Goal: Task Accomplishment & Management: Complete application form

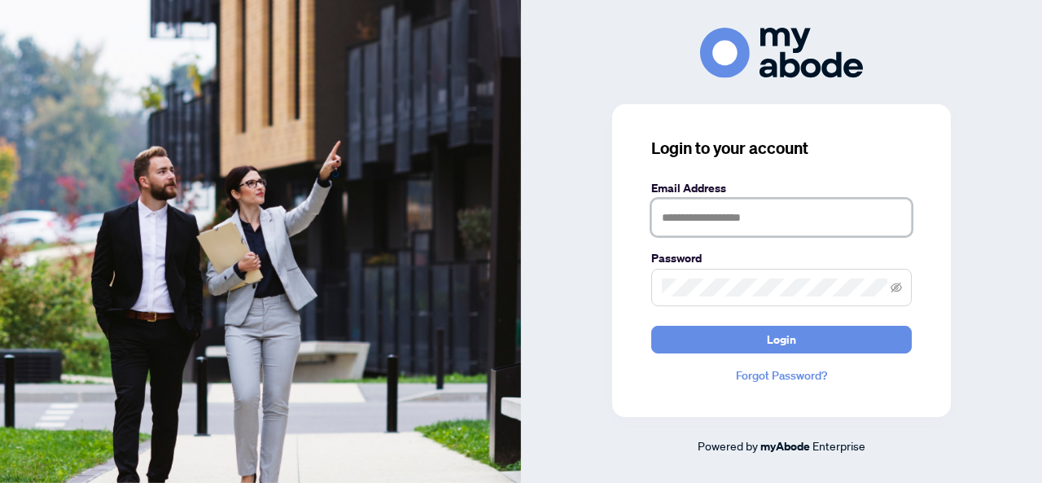
click at [742, 221] on input "text" at bounding box center [781, 217] width 260 height 37
type input "**********"
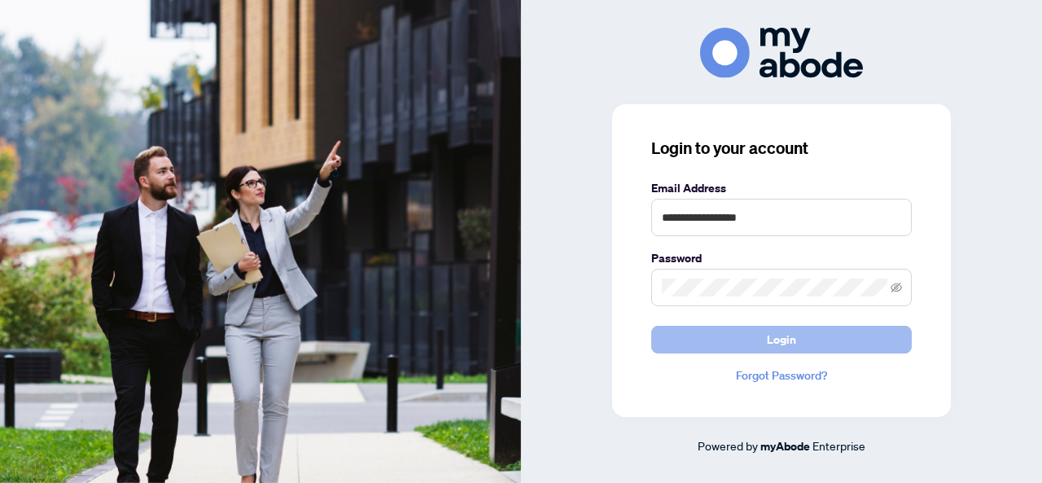
click at [784, 341] on span "Login" at bounding box center [780, 339] width 29 height 26
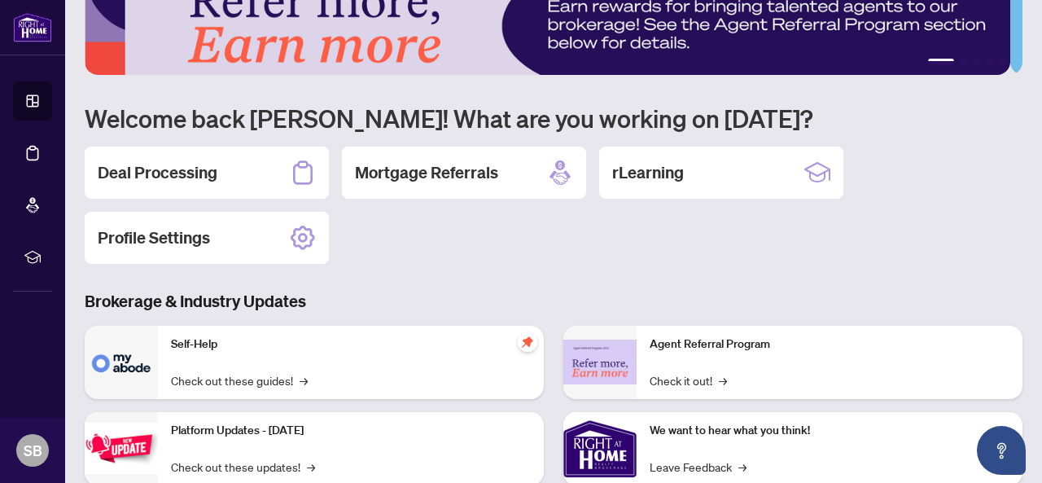
scroll to position [81, 0]
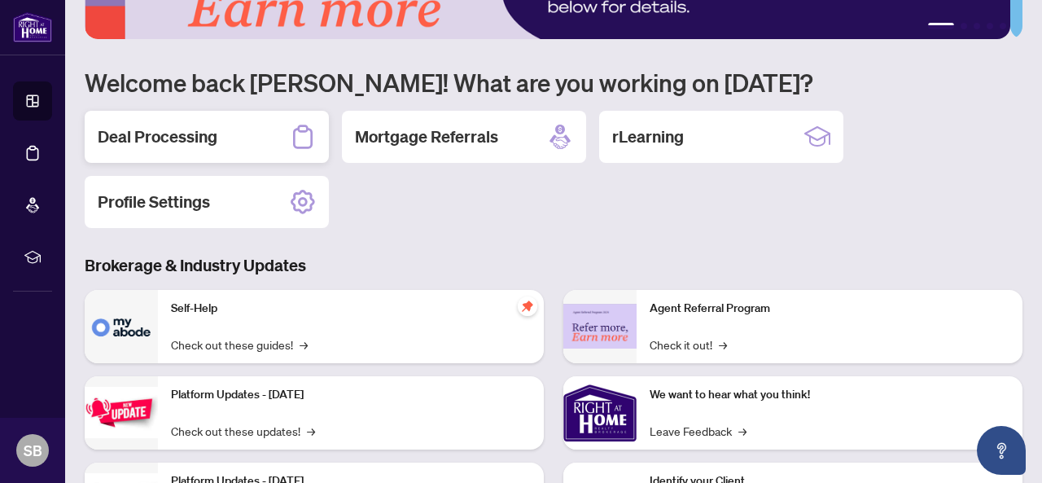
click at [164, 140] on h2 "Deal Processing" at bounding box center [158, 136] width 120 height 23
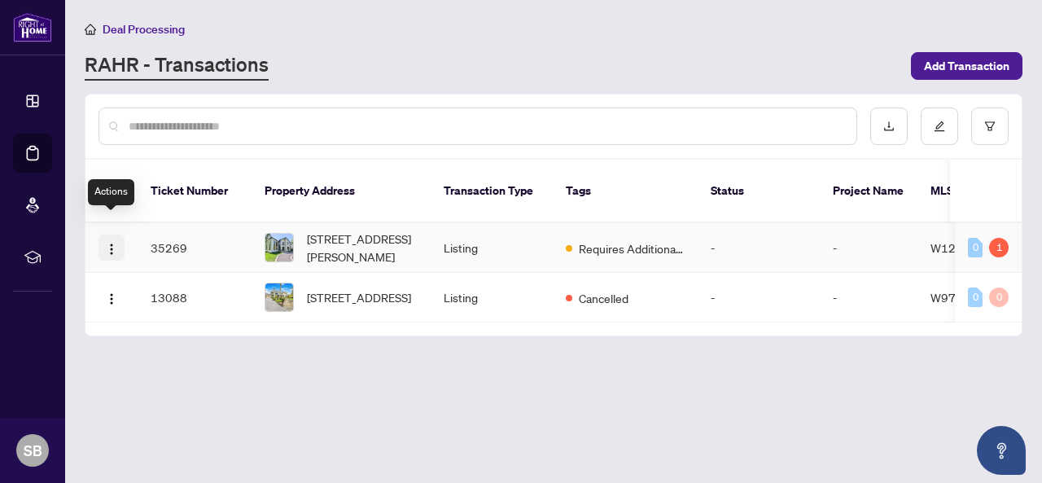
click at [112, 242] on img "button" at bounding box center [111, 248] width 13 height 13
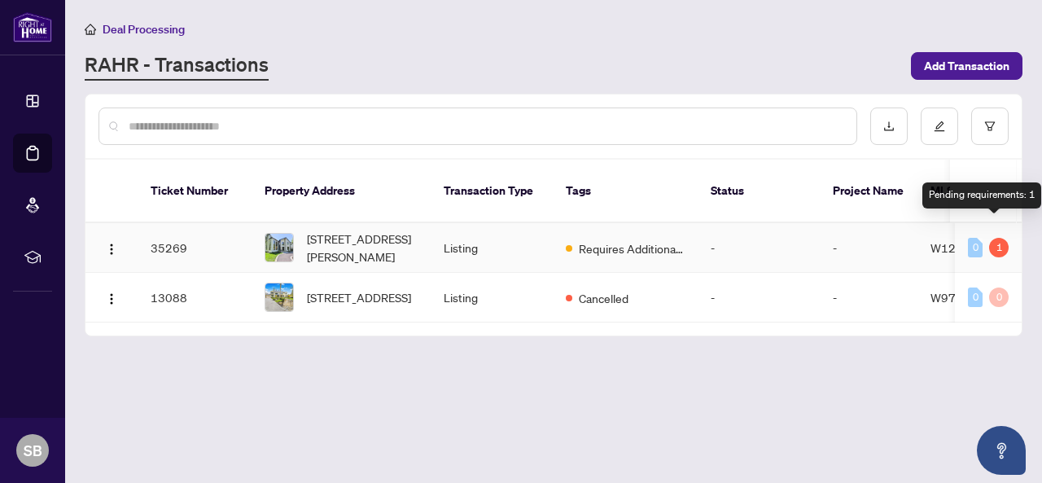
click at [998, 238] on div "1" at bounding box center [999, 248] width 20 height 20
click at [969, 238] on div "0" at bounding box center [974, 248] width 15 height 20
click at [937, 240] on span "W12150580" at bounding box center [964, 247] width 69 height 15
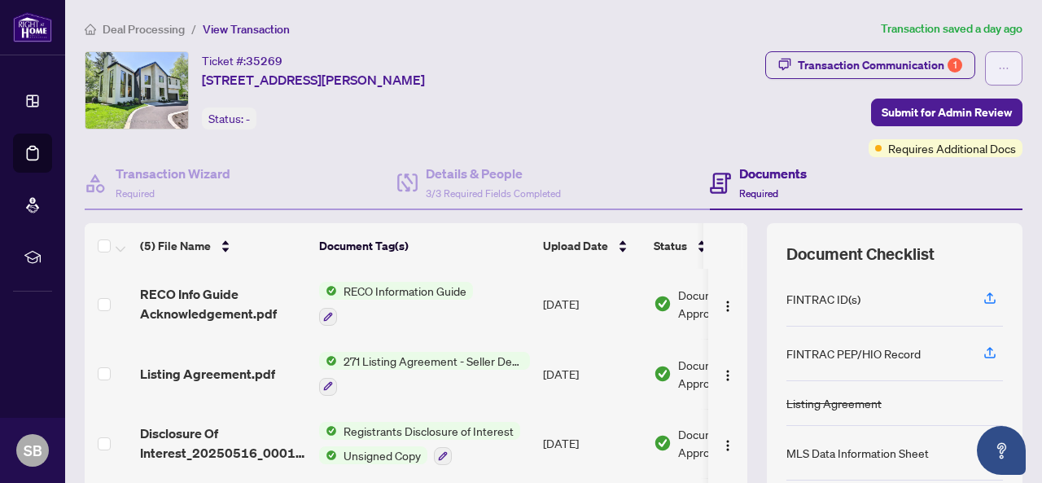
click at [998, 67] on icon "ellipsis" at bounding box center [1003, 68] width 11 height 11
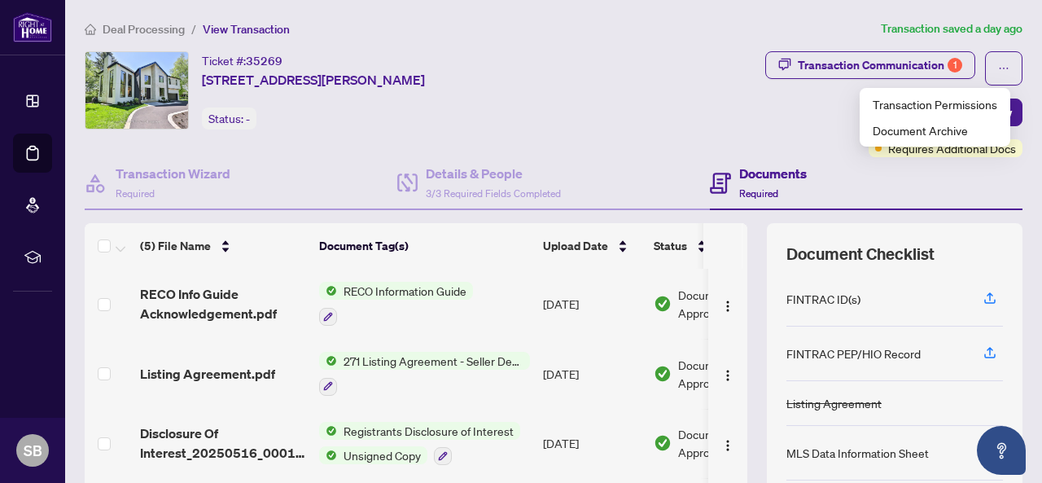
click at [695, 117] on div "Transaction Communication 1 Submit for Admin Review Requires Additional Docs" at bounding box center [810, 104] width 424 height 106
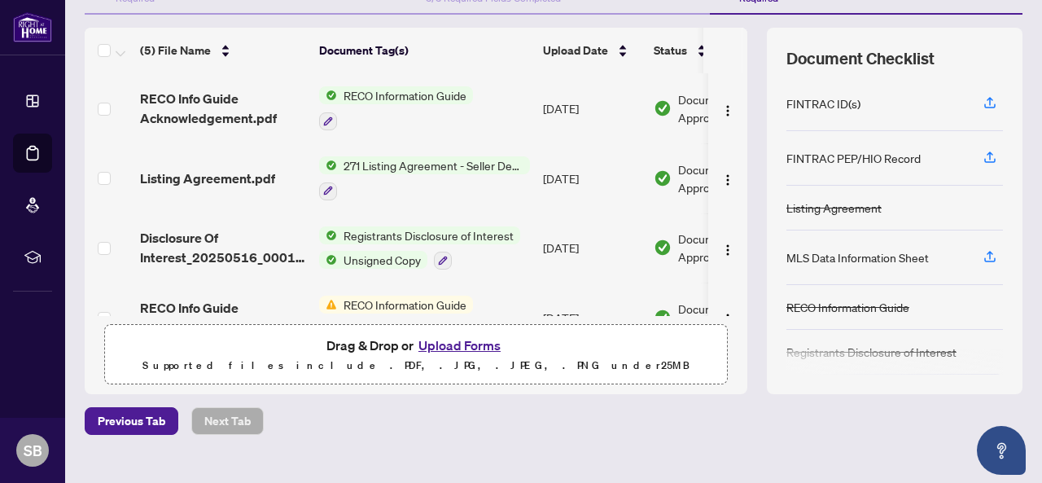
scroll to position [221, 0]
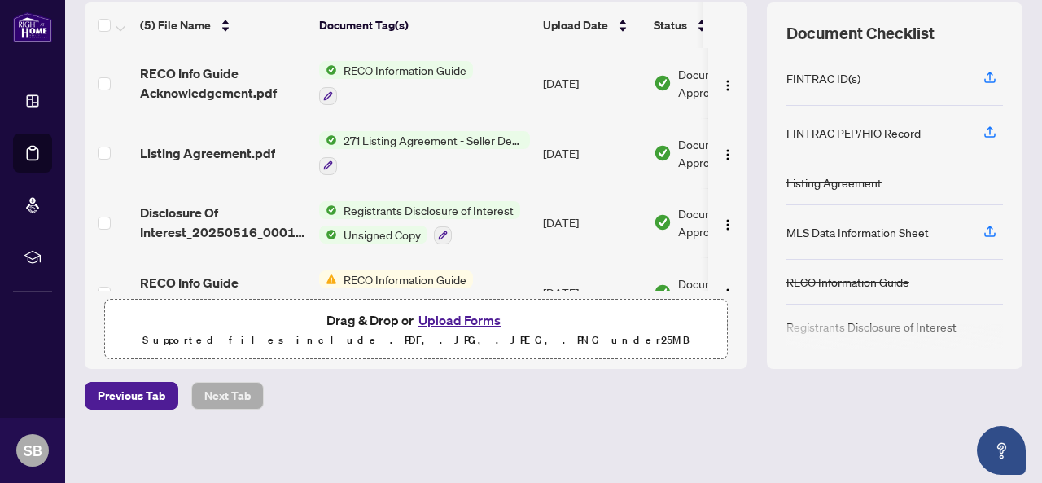
click at [483, 321] on button "Upload Forms" at bounding box center [459, 319] width 92 height 21
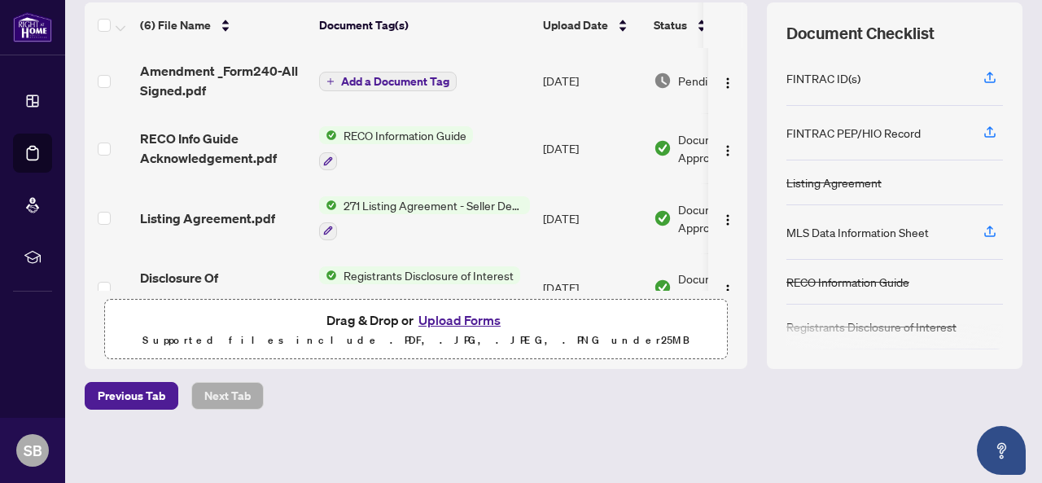
click at [444, 319] on button "Upload Forms" at bounding box center [459, 319] width 92 height 21
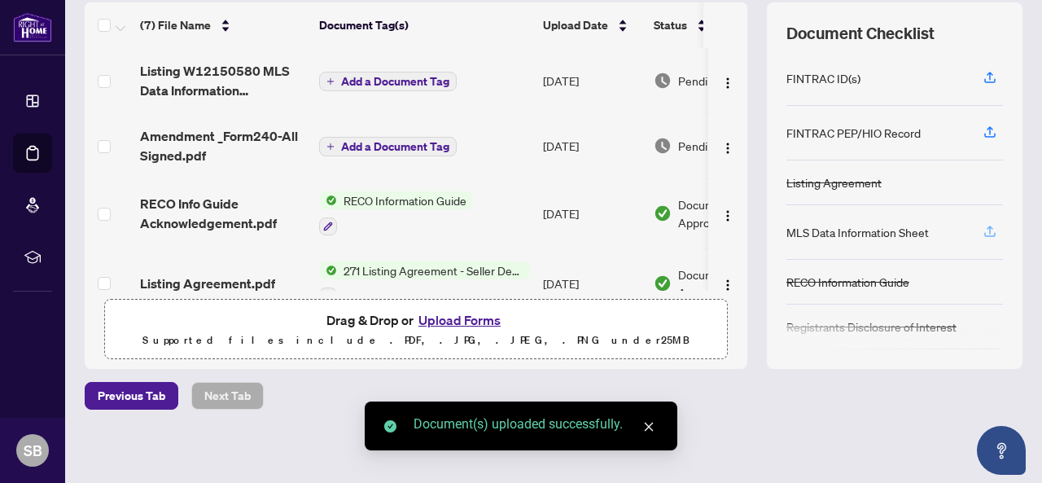
click at [983, 225] on icon "button" at bounding box center [989, 231] width 15 height 15
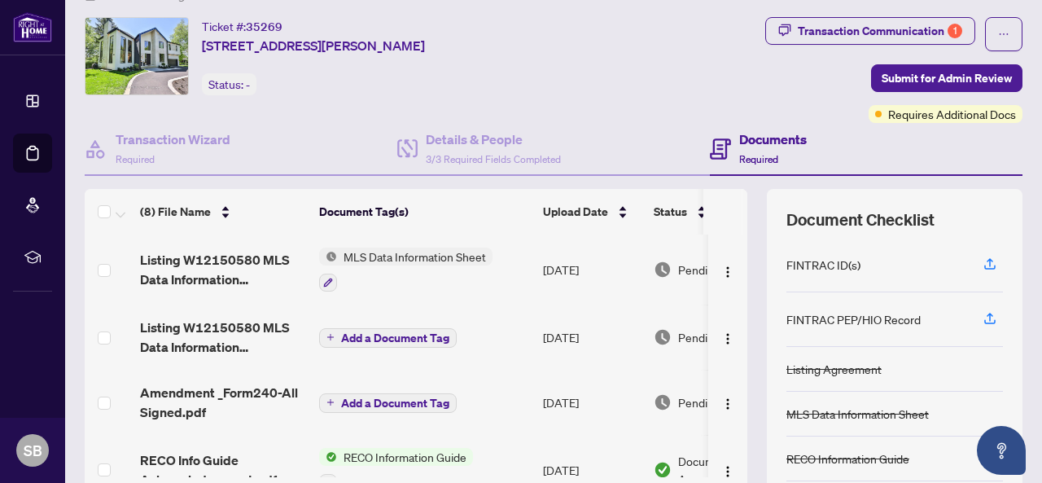
scroll to position [33, 0]
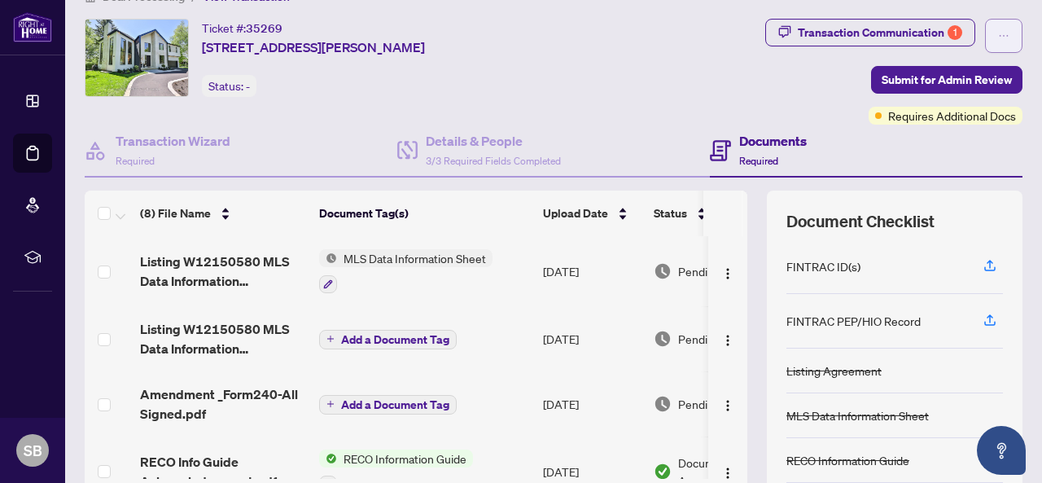
click at [998, 37] on icon "ellipsis" at bounding box center [1003, 35] width 11 height 11
click at [737, 73] on div "Transaction Communication 1 Submit for Admin Review Requires Additional Docs" at bounding box center [810, 72] width 424 height 106
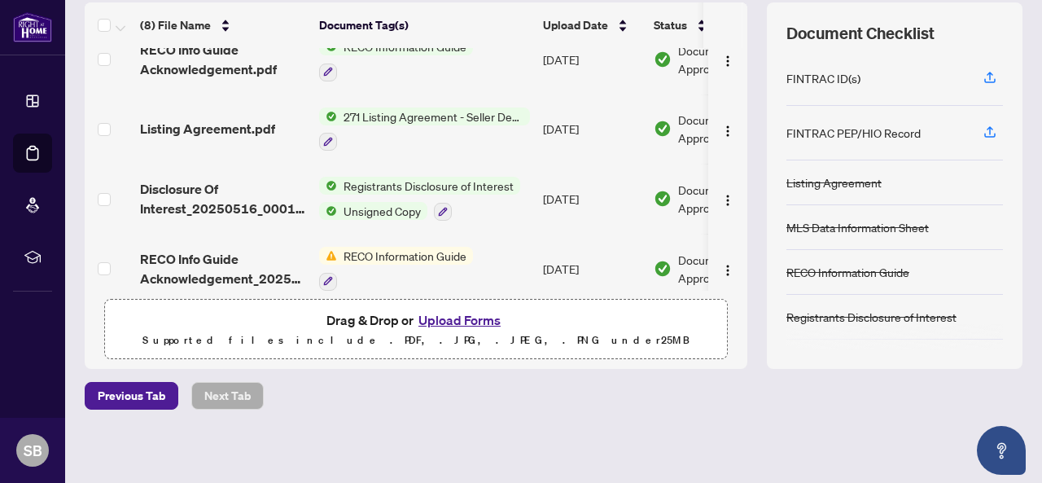
scroll to position [308, 0]
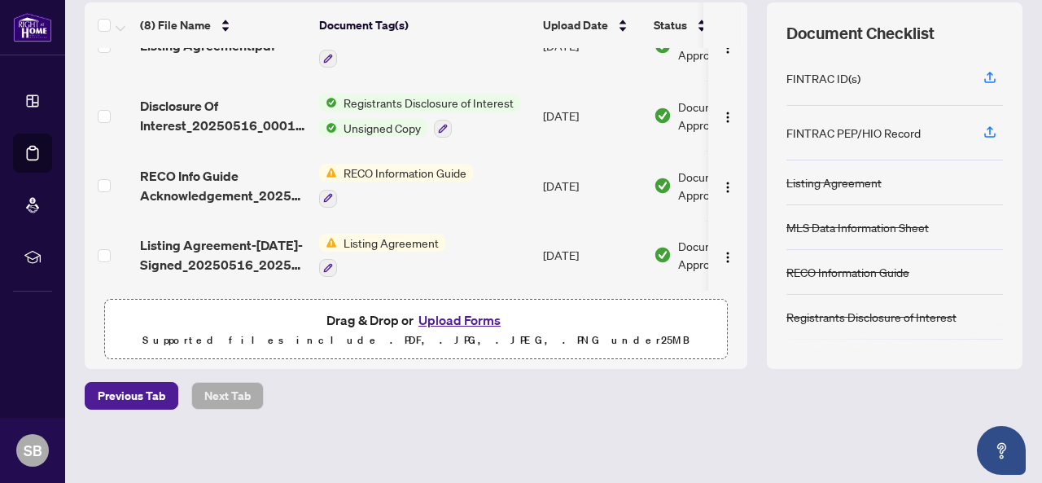
drag, startPoint x: 622, startPoint y: 282, endPoint x: 679, endPoint y: 286, distance: 57.1
click at [679, 286] on div "Listing W12150580 MLS Data Information Generated-All Signed.pdf MLS Data Inform…" at bounding box center [416, 169] width 662 height 242
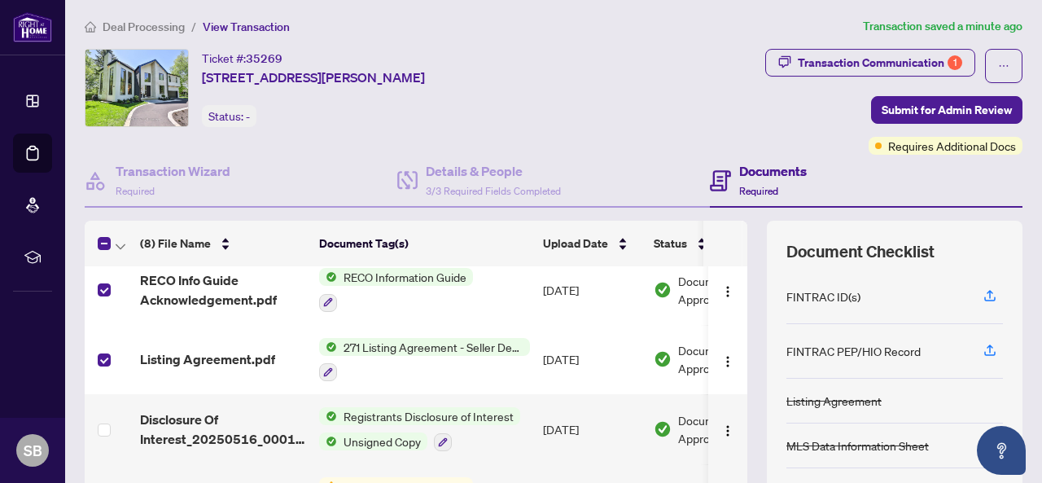
scroll to position [0, 0]
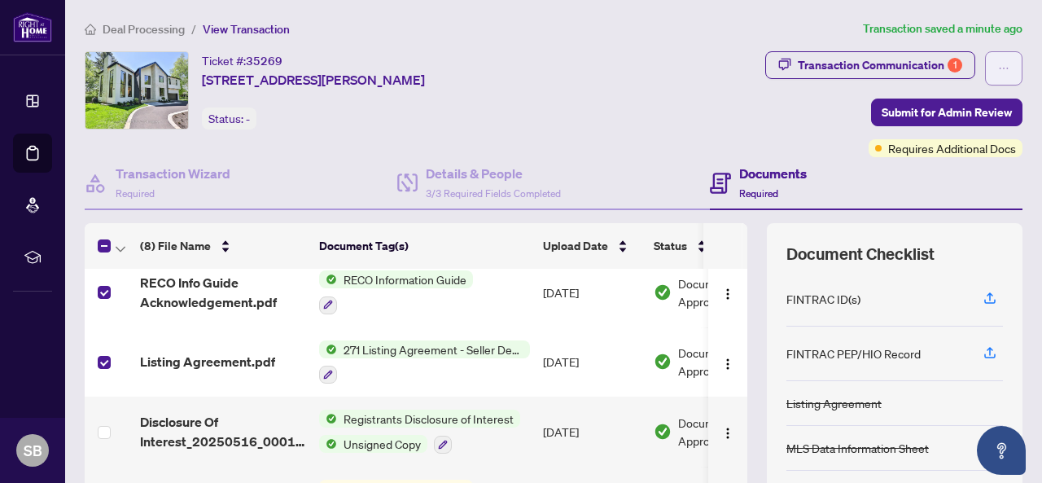
click at [998, 67] on icon "ellipsis" at bounding box center [1003, 68] width 11 height 11
click at [736, 120] on div "Transaction Communication 1 Submit for Admin Review Requires Additional Docs" at bounding box center [810, 104] width 424 height 106
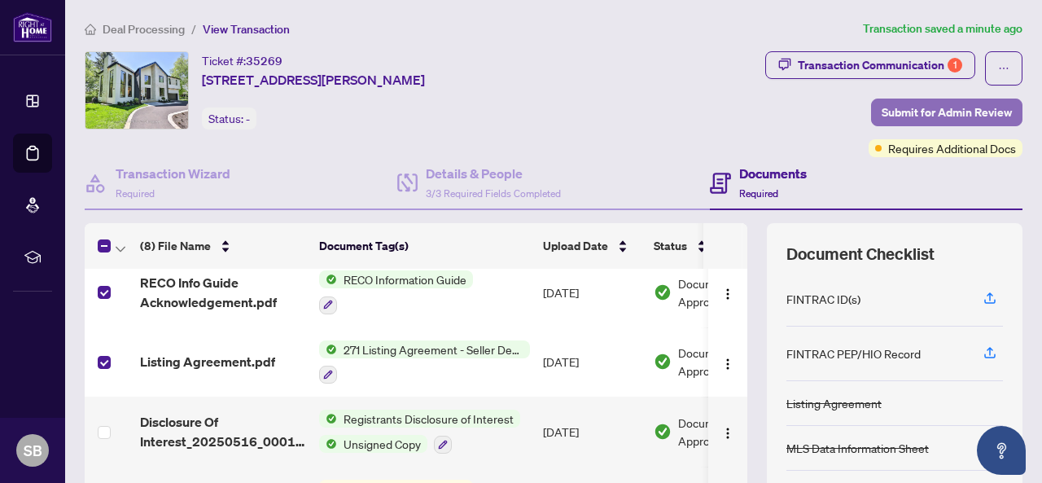
click at [939, 113] on span "Submit for Admin Review" at bounding box center [946, 112] width 130 height 26
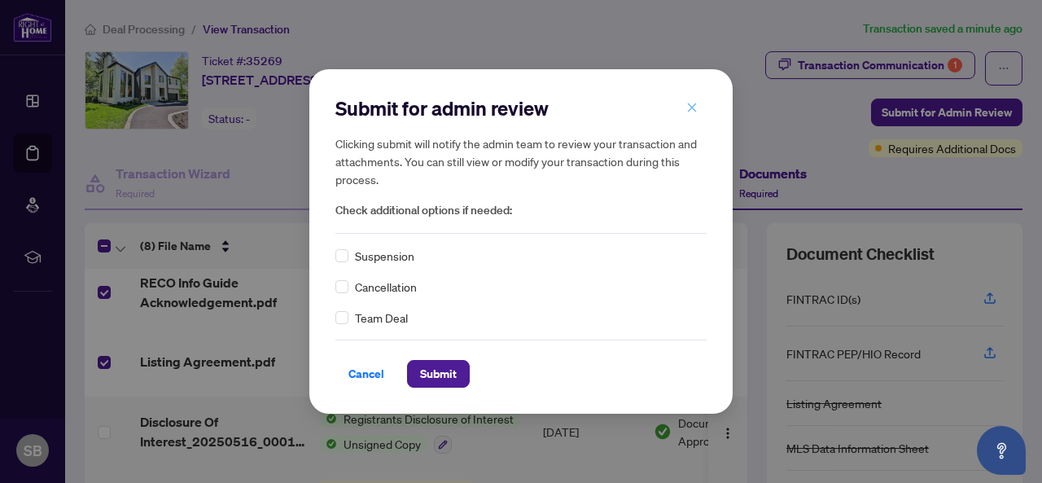
click at [690, 110] on icon "close" at bounding box center [691, 107] width 11 height 11
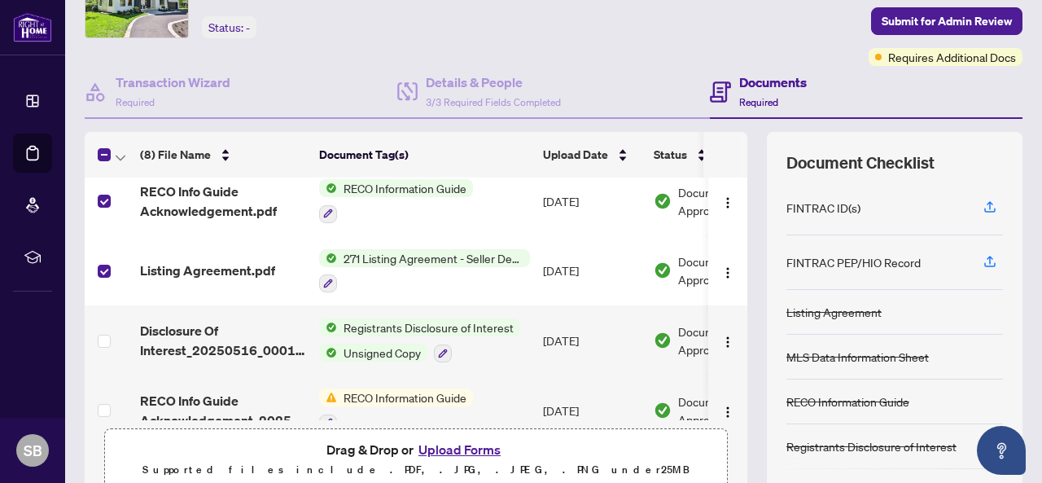
scroll to position [88, 0]
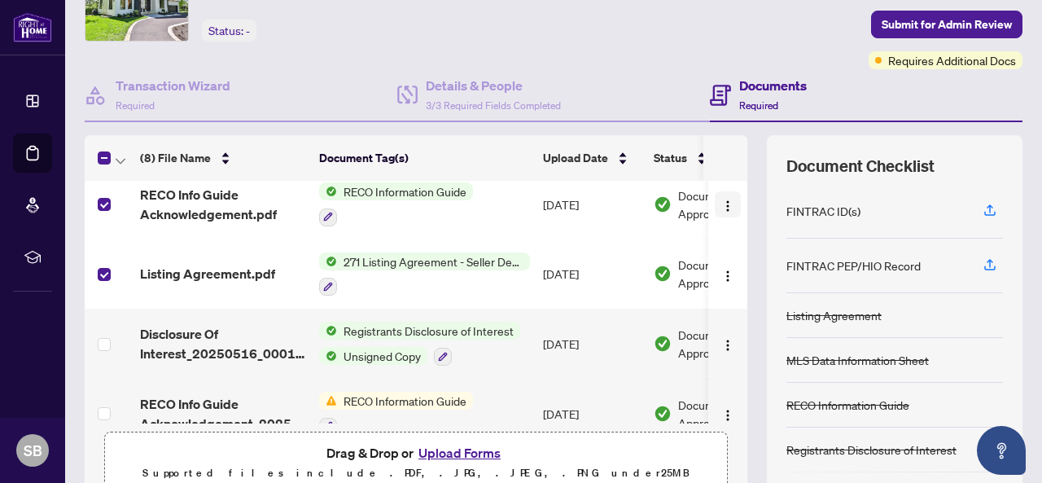
click at [721, 202] on img "button" at bounding box center [727, 205] width 13 height 13
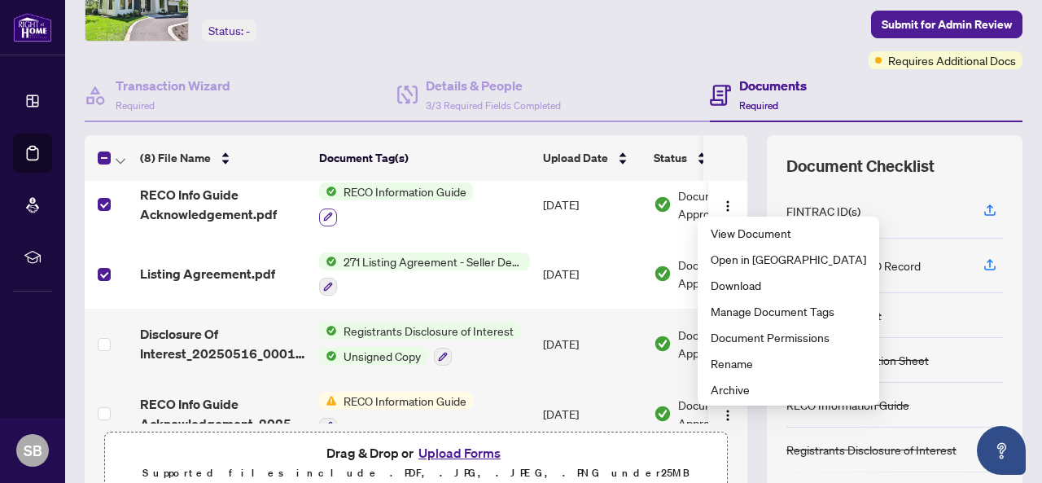
click at [329, 214] on icon "button" at bounding box center [328, 217] width 10 height 10
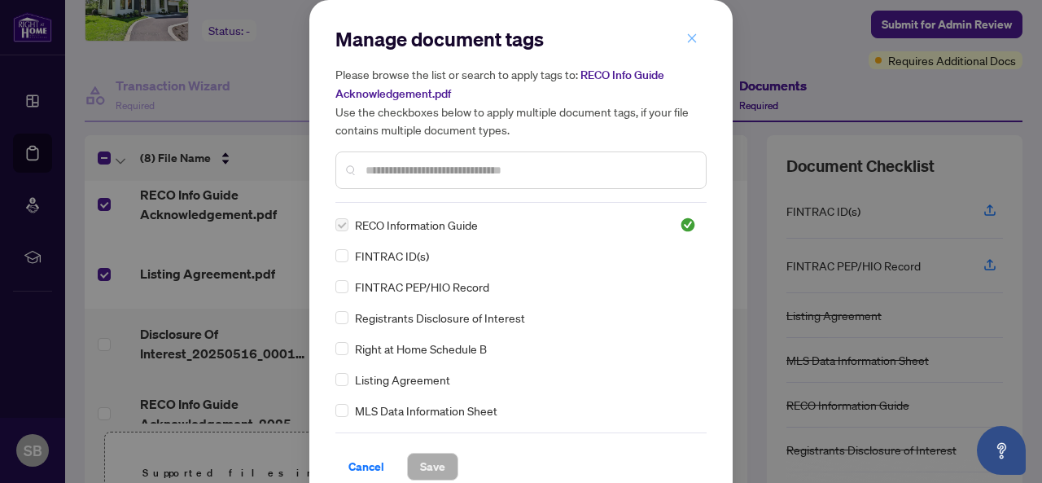
click at [686, 35] on icon "close" at bounding box center [691, 38] width 11 height 11
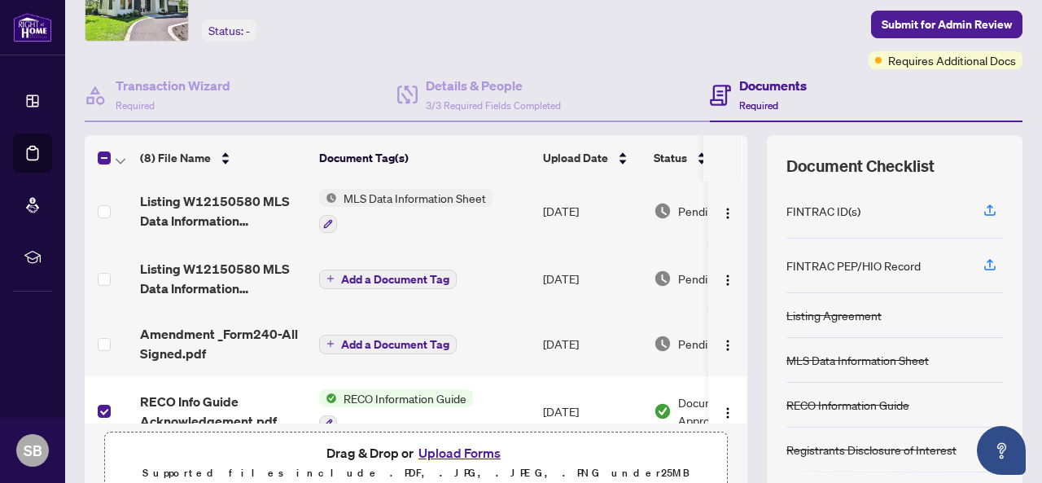
scroll to position [0, 0]
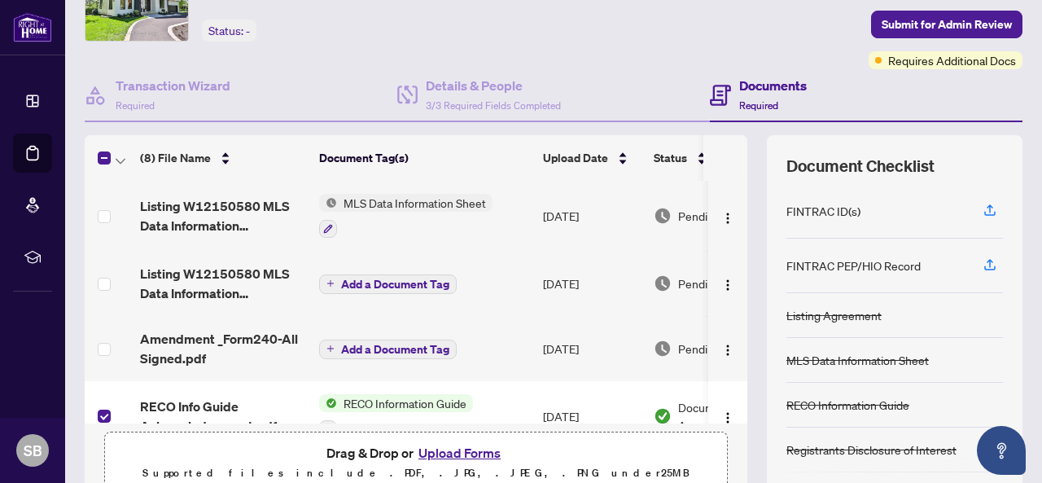
click at [391, 282] on span "Add a Document Tag" at bounding box center [395, 283] width 108 height 11
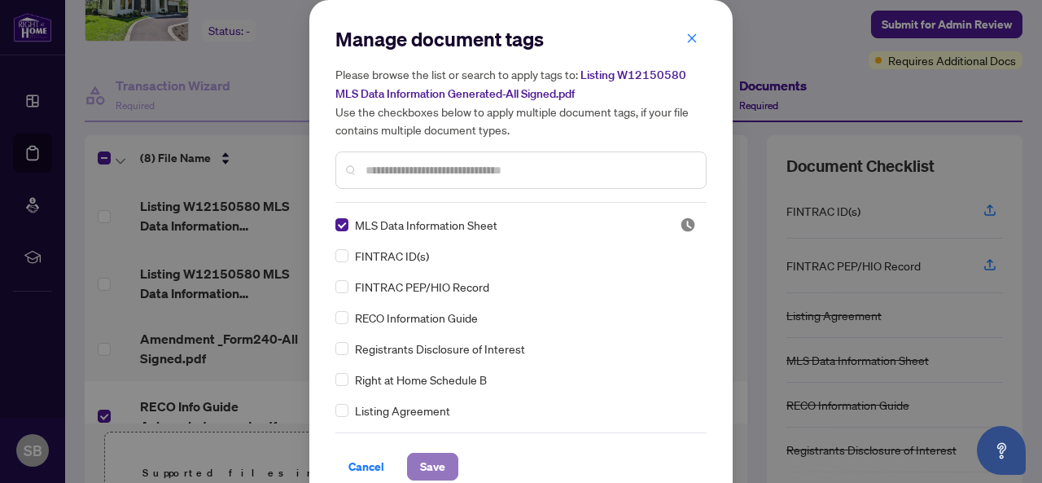
click at [431, 465] on span "Save" at bounding box center [432, 466] width 25 height 26
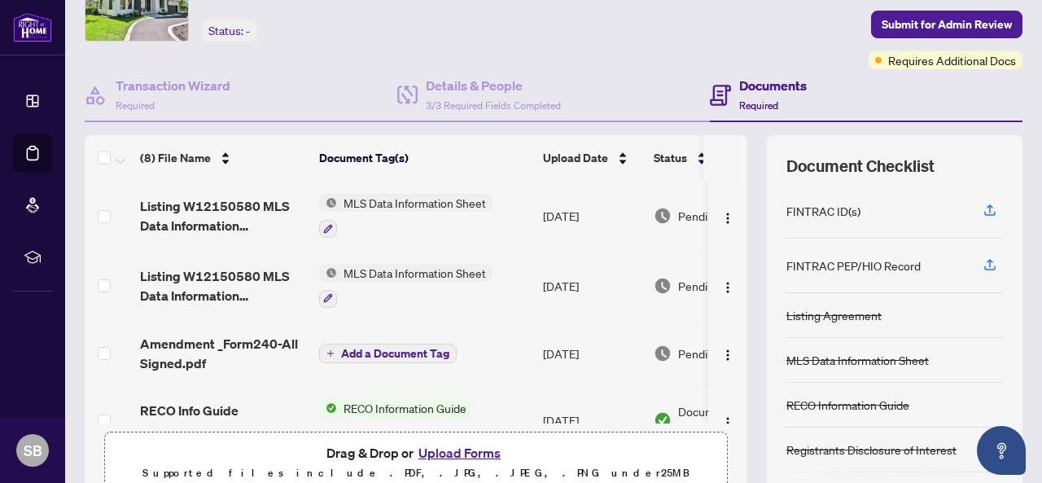
click at [331, 353] on icon "plus" at bounding box center [330, 353] width 7 height 1
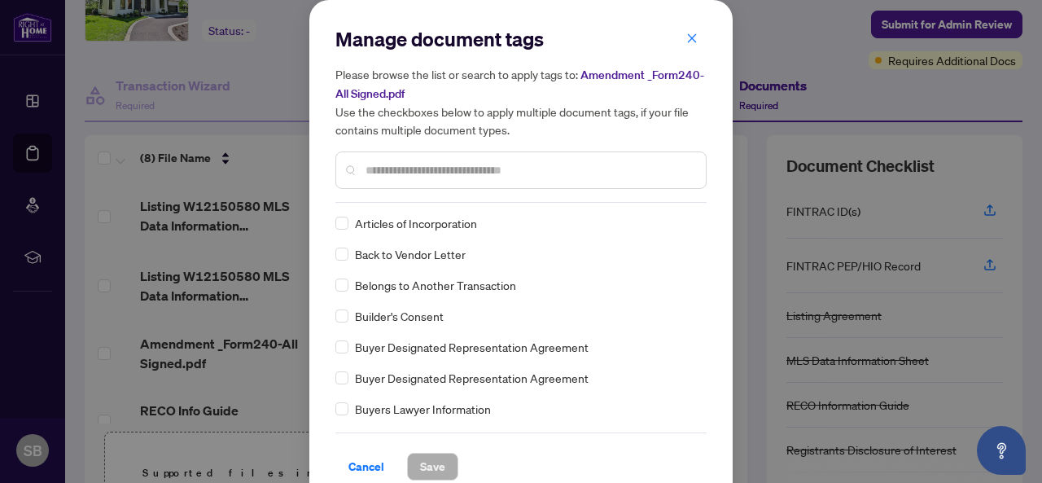
scroll to position [627, 0]
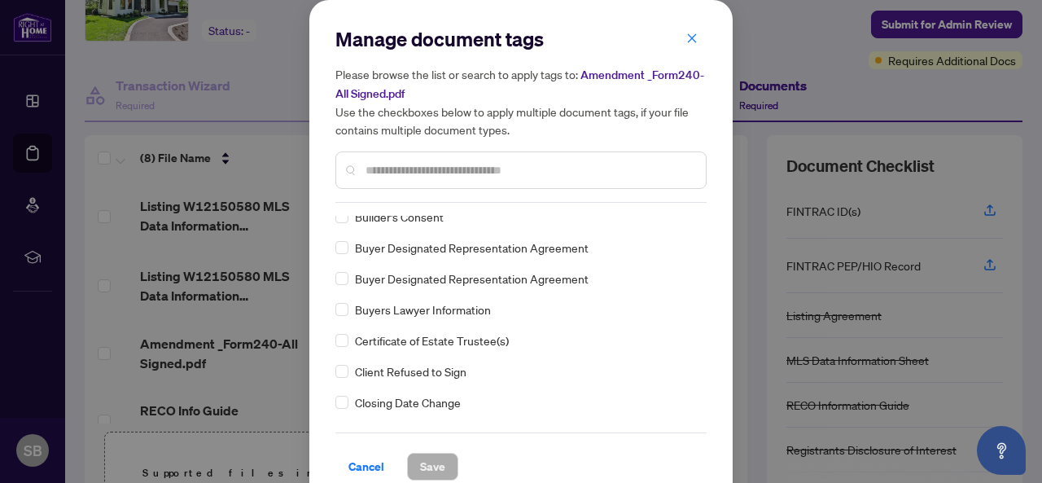
click at [482, 166] on input "text" at bounding box center [528, 170] width 327 height 18
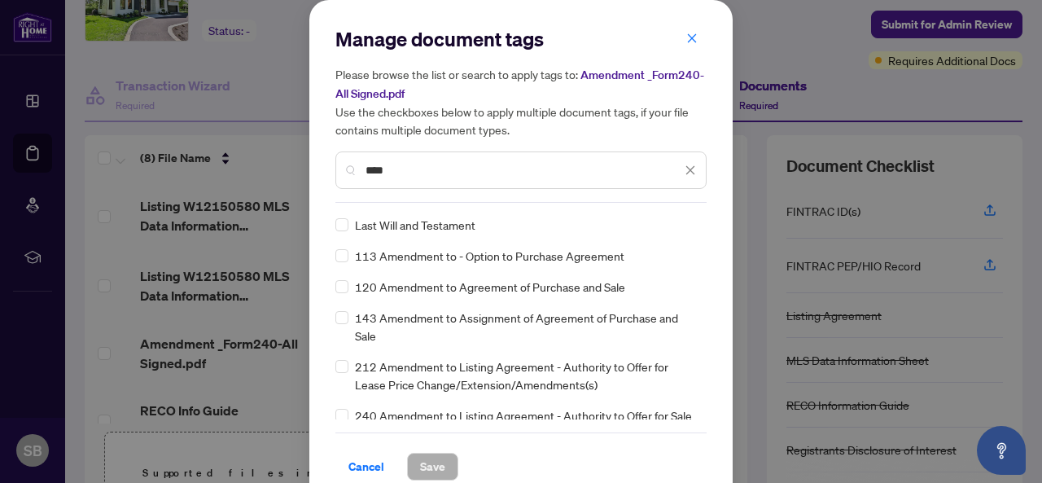
type input "****"
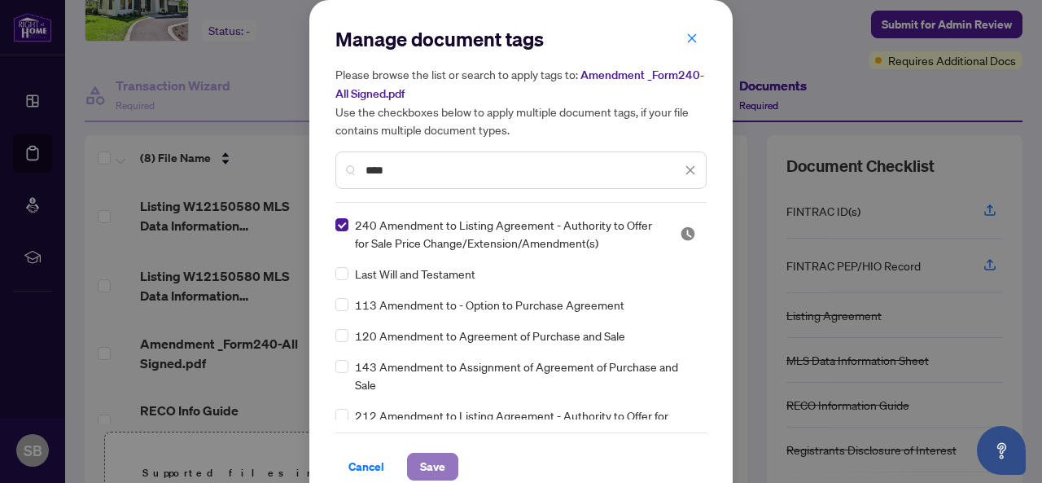
click at [426, 462] on span "Save" at bounding box center [432, 466] width 25 height 26
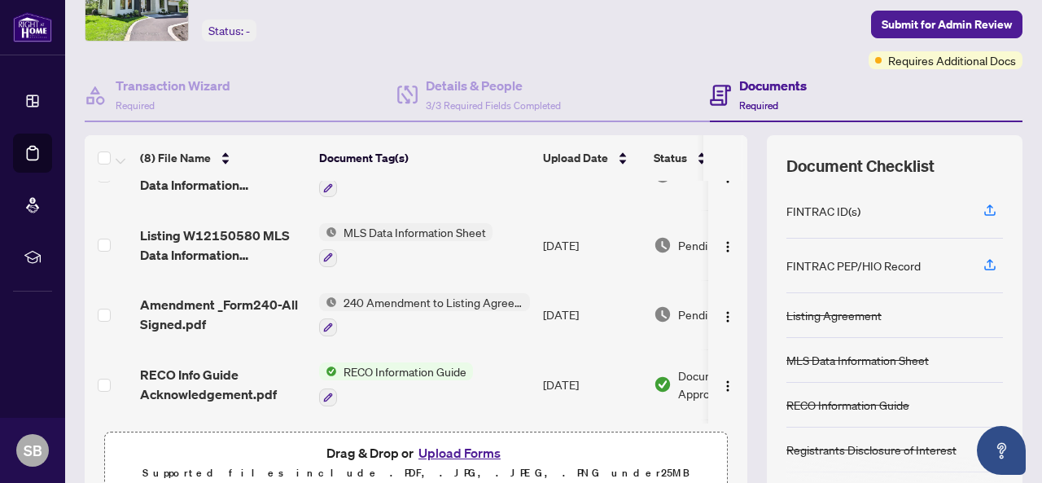
scroll to position [0, 0]
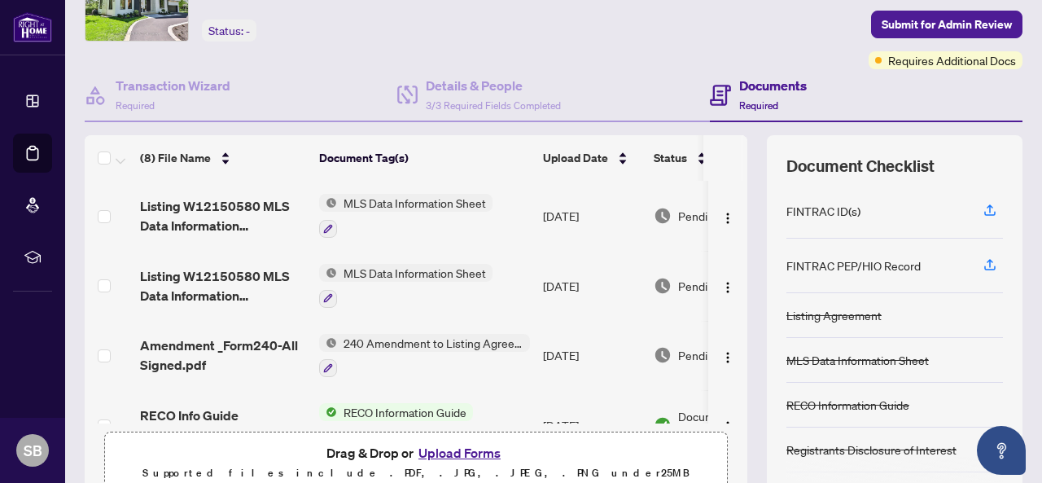
click at [459, 448] on button "Upload Forms" at bounding box center [459, 452] width 92 height 21
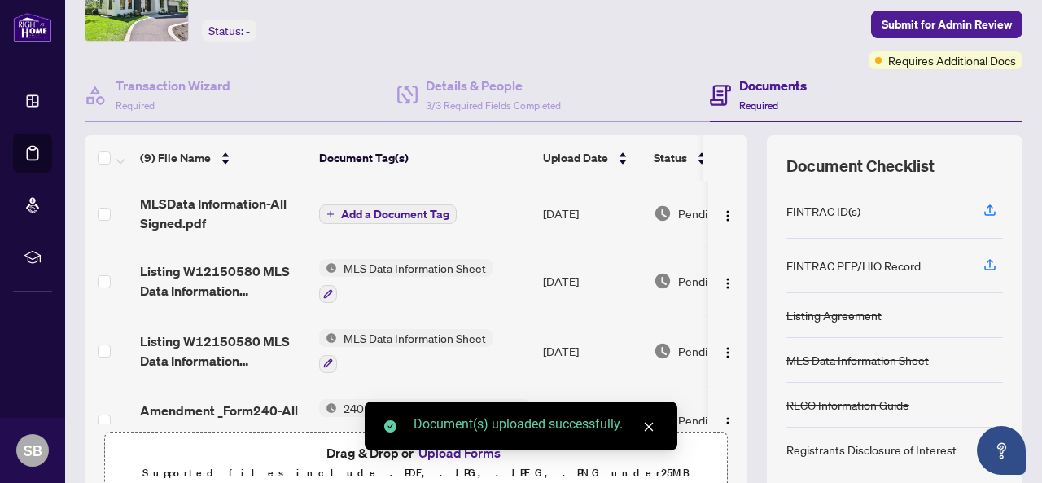
click at [647, 427] on icon "close" at bounding box center [648, 426] width 9 height 9
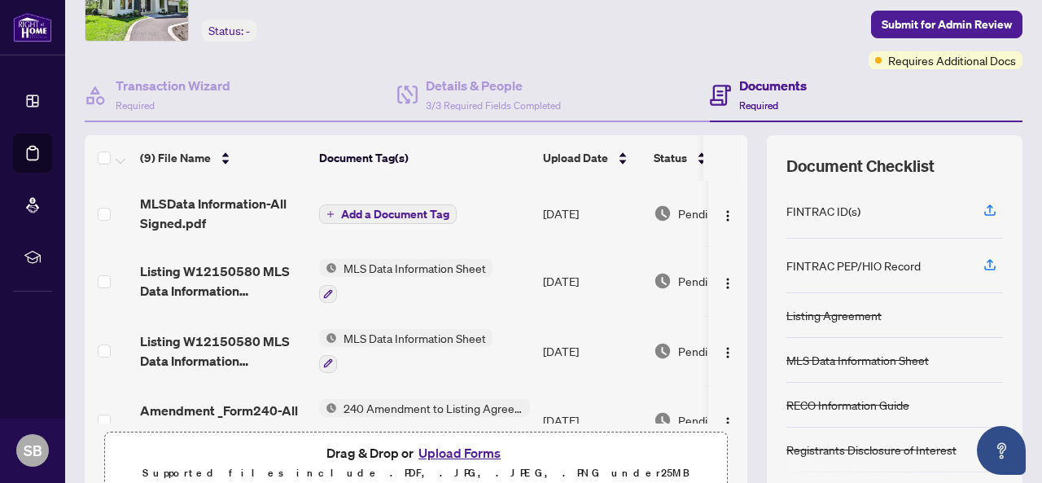
click at [444, 454] on button "Upload Forms" at bounding box center [459, 452] width 92 height 21
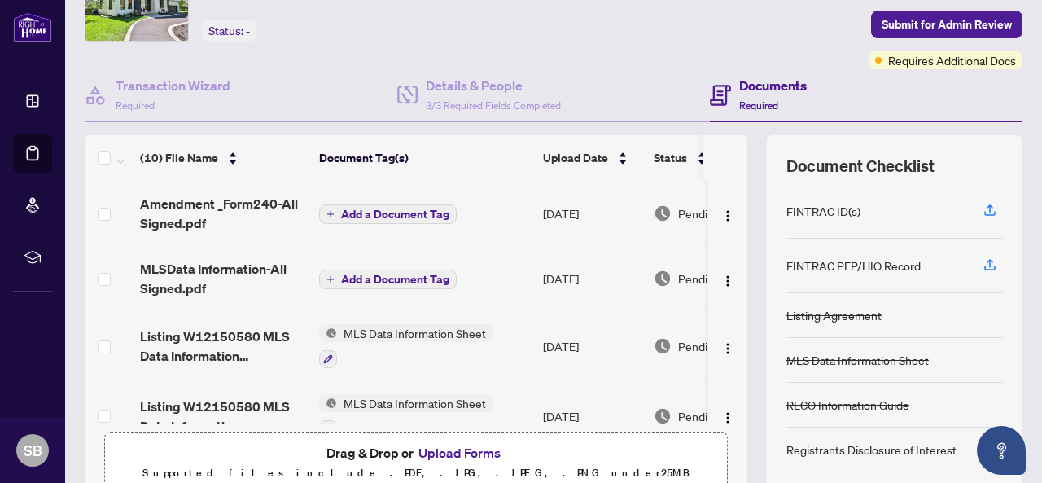
click at [341, 214] on span "Add a Document Tag" at bounding box center [395, 213] width 108 height 11
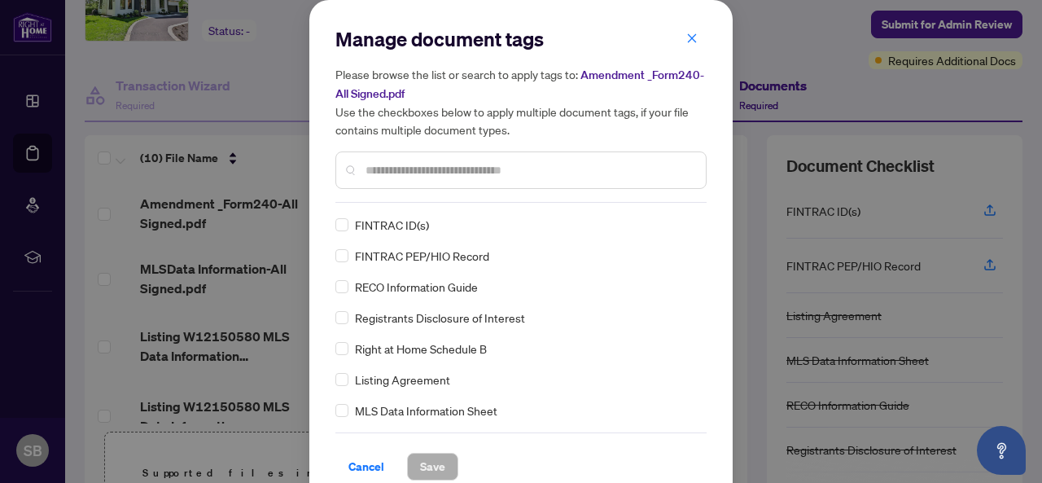
click at [365, 167] on input "text" at bounding box center [528, 170] width 327 height 18
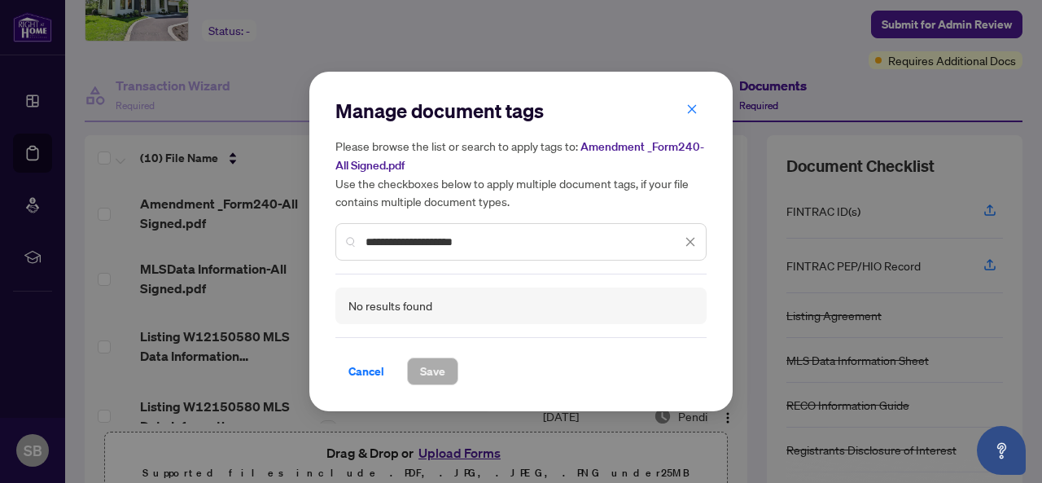
type input "**********"
click at [692, 239] on icon "close" at bounding box center [690, 241] width 9 height 9
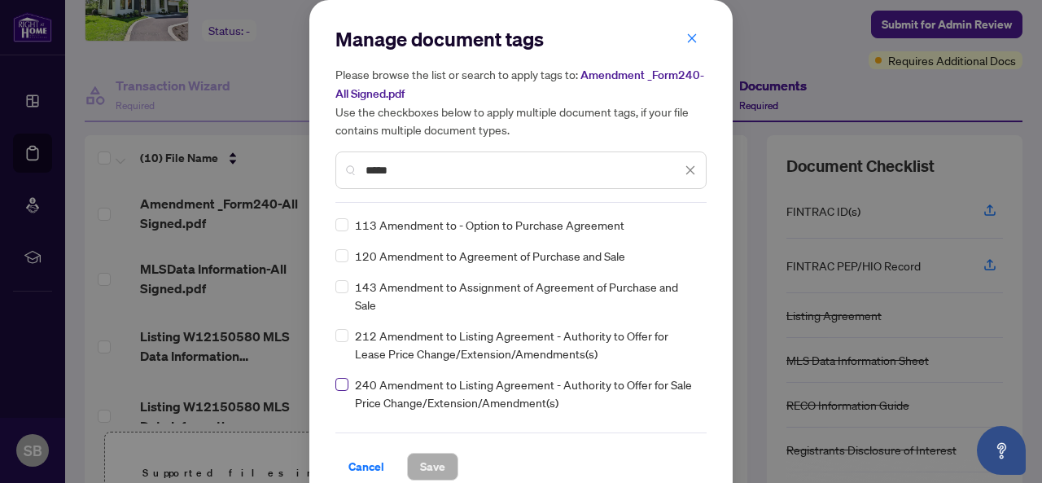
type input "*****"
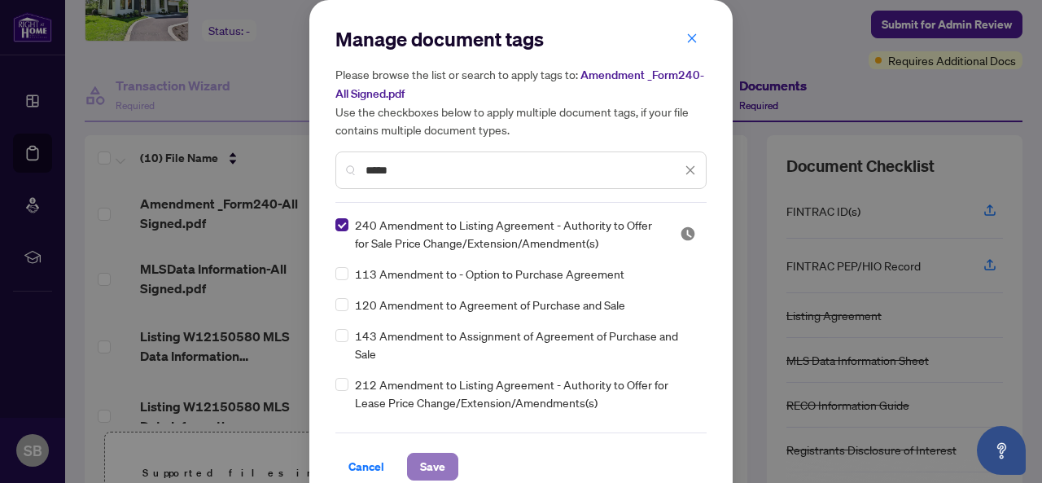
click at [425, 462] on span "Save" at bounding box center [432, 466] width 25 height 26
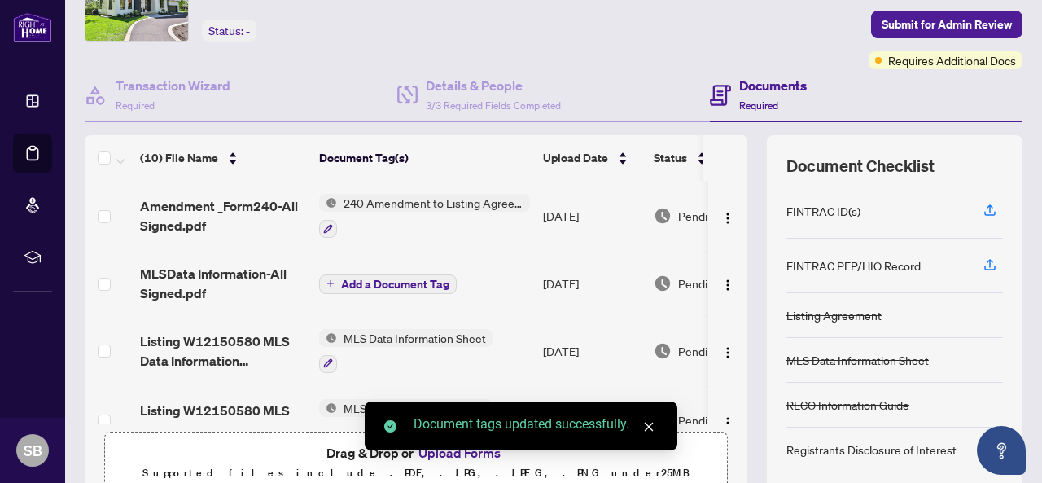
click at [334, 283] on button "Add a Document Tag" at bounding box center [388, 284] width 138 height 20
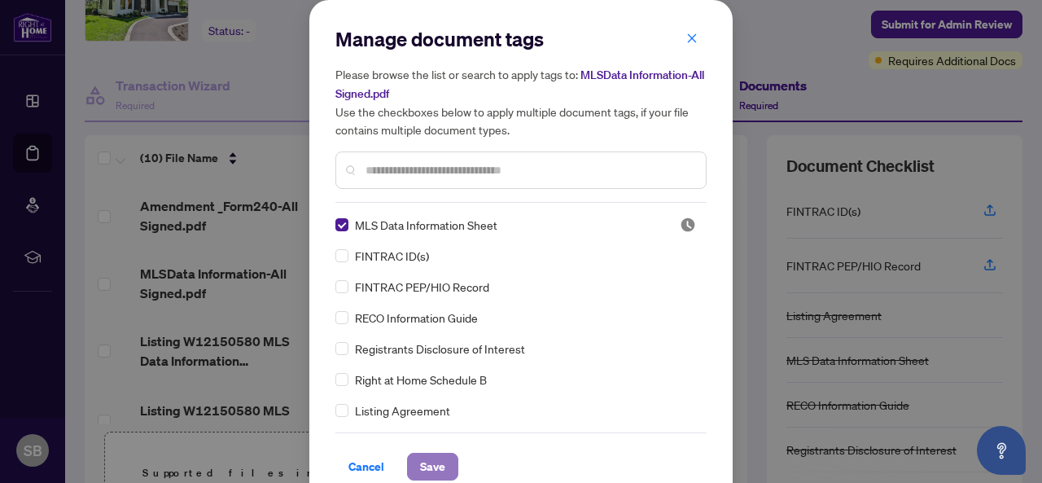
click at [427, 463] on span "Save" at bounding box center [432, 466] width 25 height 26
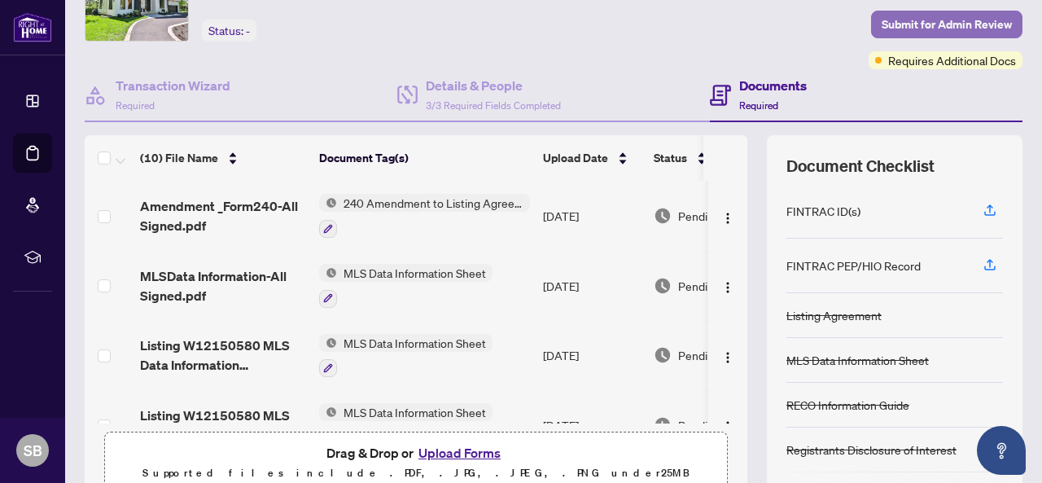
click at [908, 24] on span "Submit for Admin Review" at bounding box center [946, 24] width 130 height 26
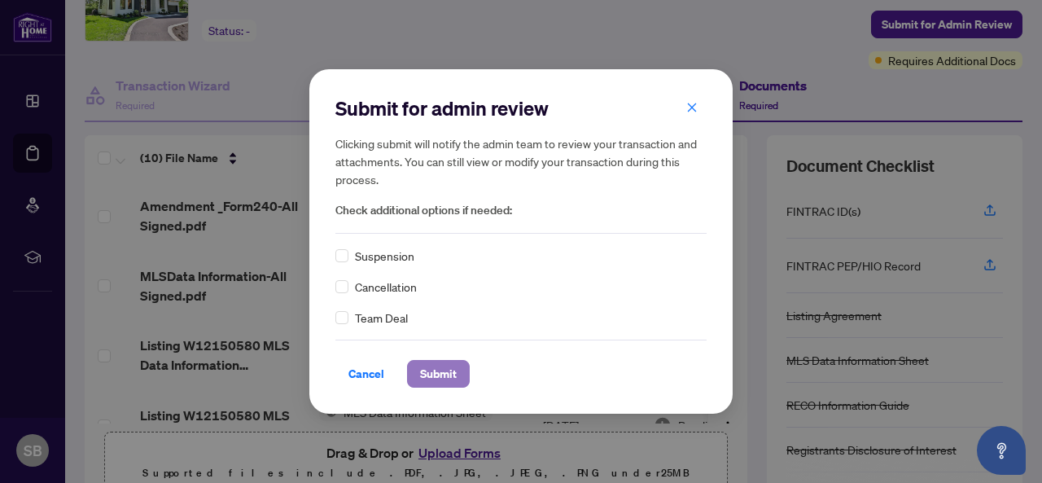
click at [449, 373] on span "Submit" at bounding box center [438, 373] width 37 height 26
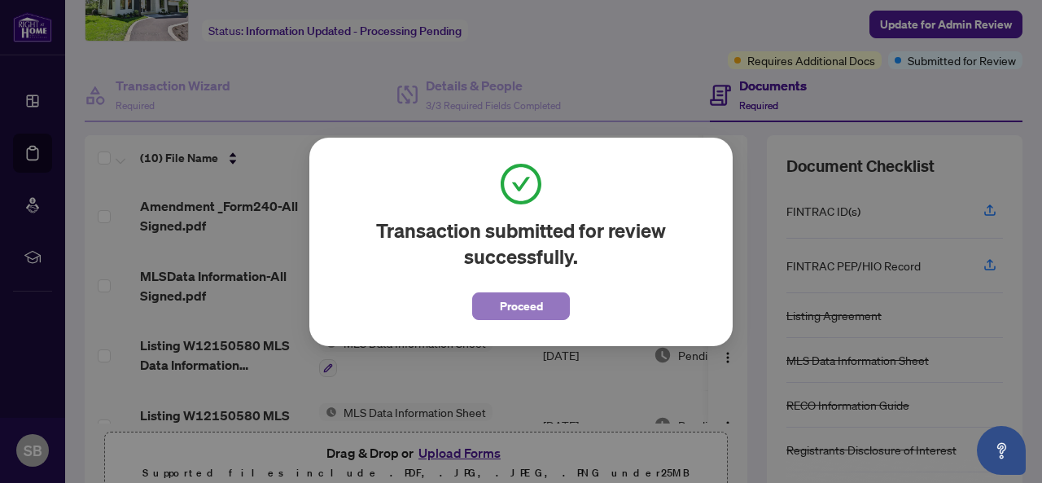
click at [524, 308] on span "Proceed" at bounding box center [521, 306] width 43 height 26
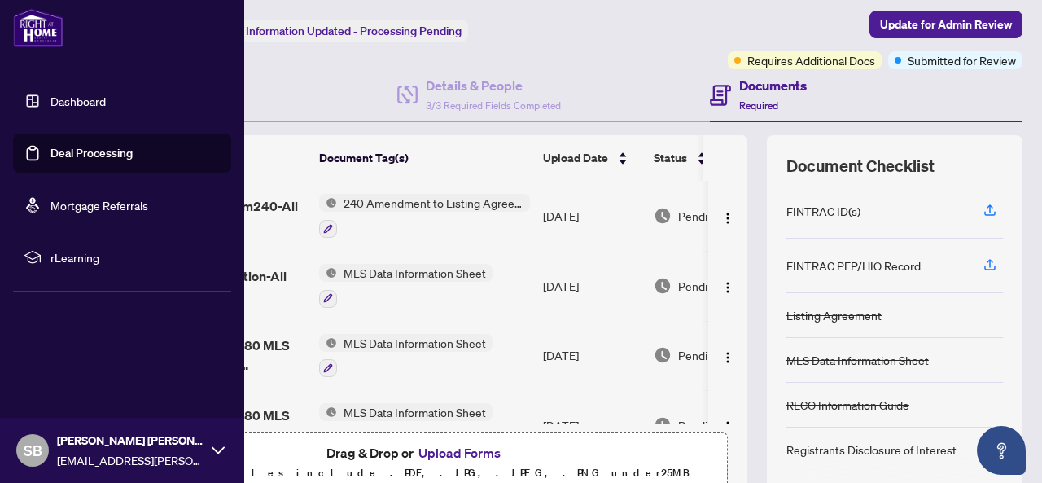
click at [50, 151] on link "Deal Processing" at bounding box center [91, 153] width 82 height 15
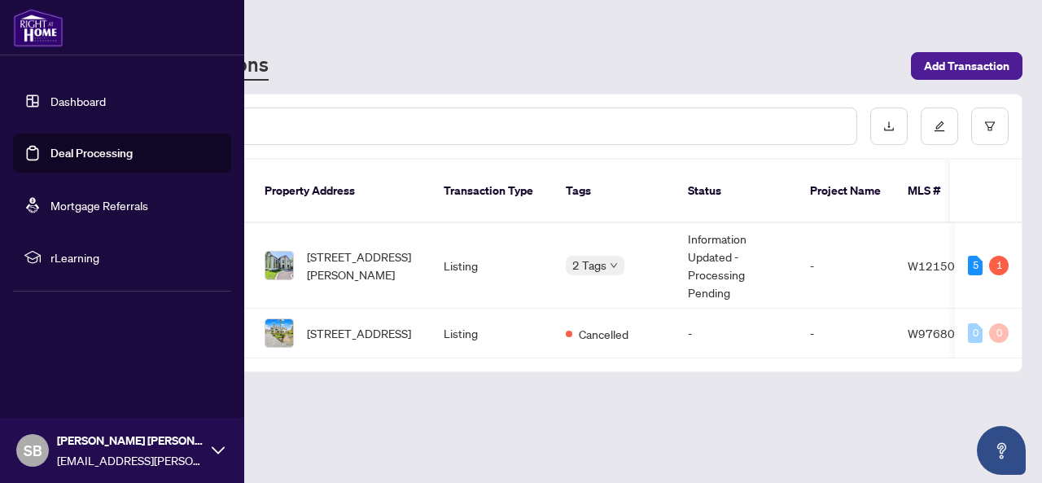
click at [64, 102] on link "Dashboard" at bounding box center [77, 101] width 55 height 15
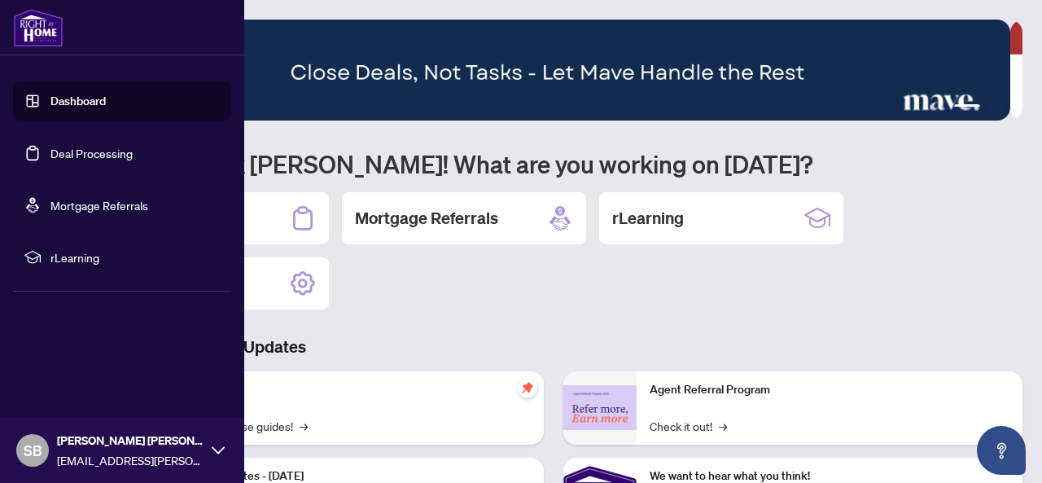
click at [43, 40] on img at bounding box center [38, 27] width 50 height 39
click at [70, 103] on link "Dashboard" at bounding box center [77, 101] width 55 height 15
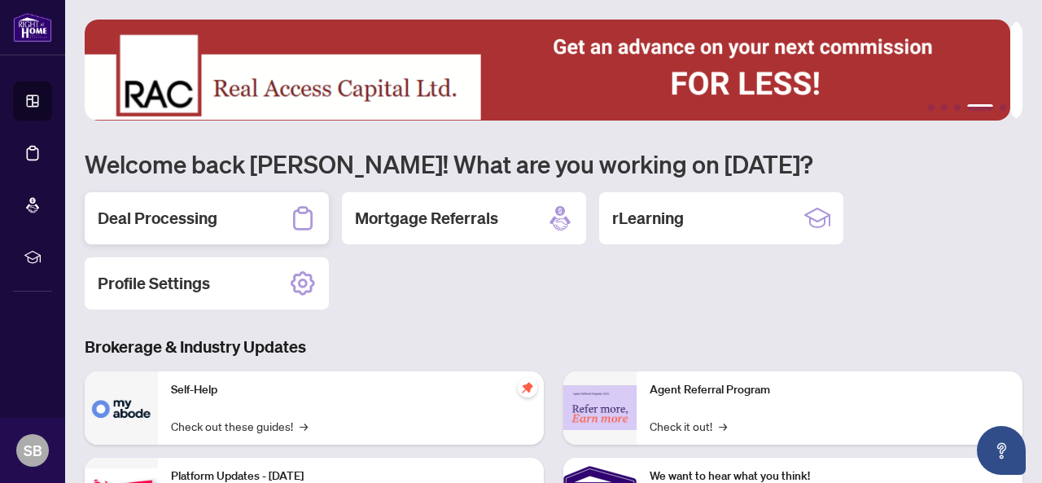
click at [196, 221] on h2 "Deal Processing" at bounding box center [158, 218] width 120 height 23
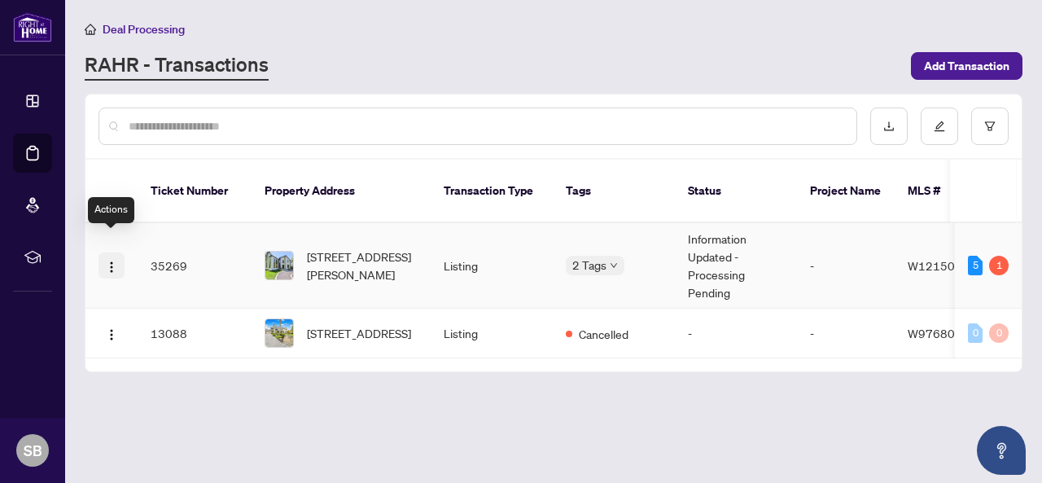
click at [111, 260] on img "button" at bounding box center [111, 266] width 13 height 13
click at [177, 117] on input "text" at bounding box center [486, 126] width 714 height 18
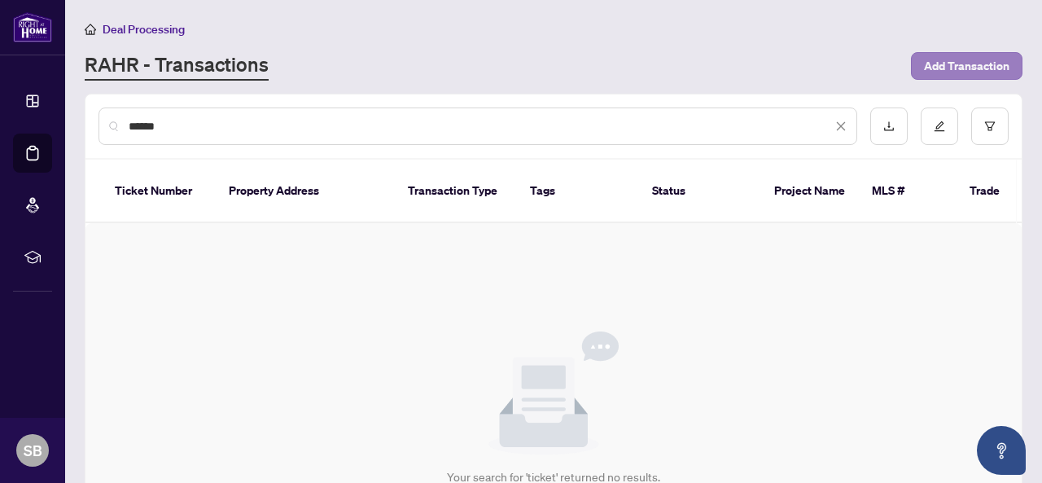
type input "******"
click at [965, 67] on span "Add Transaction" at bounding box center [966, 66] width 85 height 26
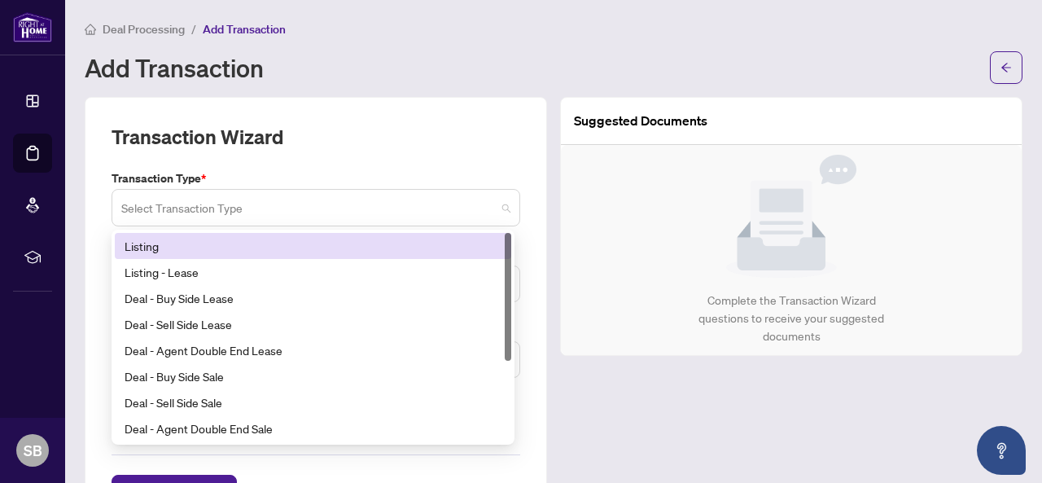
click at [500, 204] on span at bounding box center [315, 207] width 389 height 31
drag, startPoint x: 506, startPoint y: 241, endPoint x: 513, endPoint y: 231, distance: 11.7
click at [513, 231] on div "13 14 Listing Listing - Lease Deal - Buy Side Lease Deal - Sell Side Lease Deal…" at bounding box center [312, 336] width 403 height 215
click at [456, 138] on div "Transaction Wizard" at bounding box center [315, 147] width 408 height 46
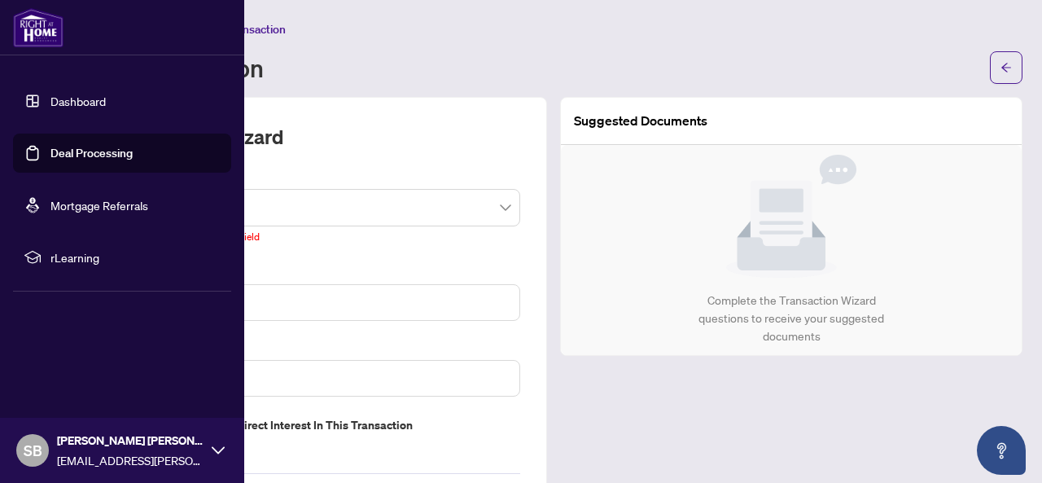
click at [69, 103] on link "Dashboard" at bounding box center [77, 101] width 55 height 15
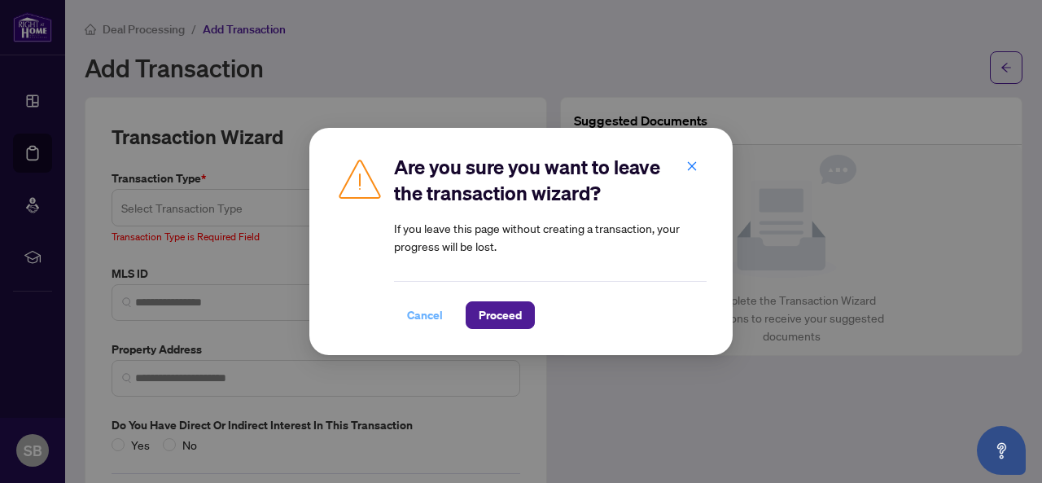
click at [431, 317] on span "Cancel" at bounding box center [425, 315] width 36 height 26
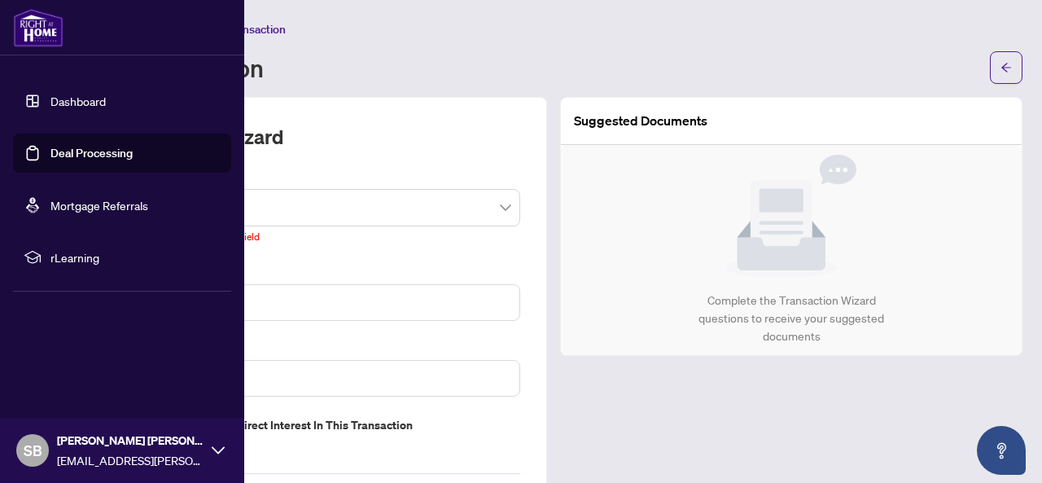
click at [50, 100] on link "Dashboard" at bounding box center [77, 101] width 55 height 15
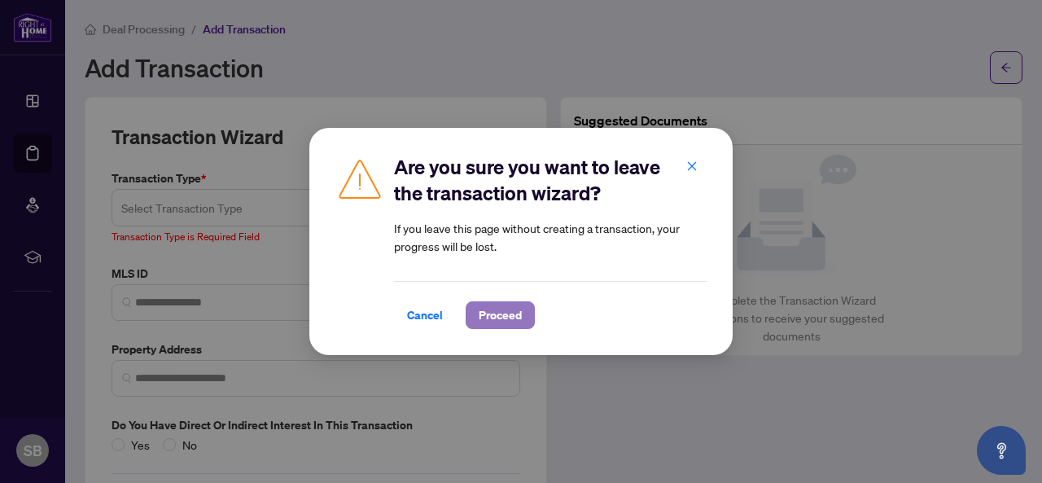
click at [500, 321] on span "Proceed" at bounding box center [499, 315] width 43 height 26
